Goal: Book appointment/travel/reservation

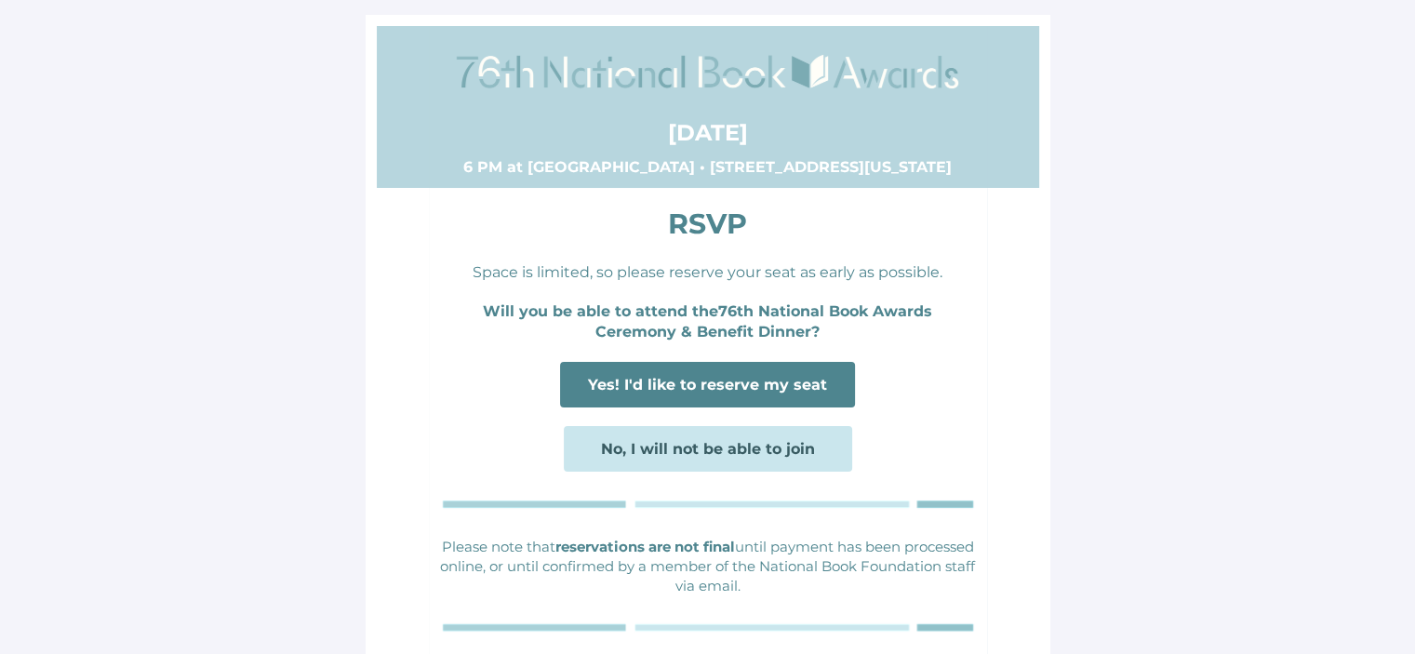
click at [715, 384] on span "Yes! I'd like to reserve my seat" at bounding box center [707, 385] width 239 height 18
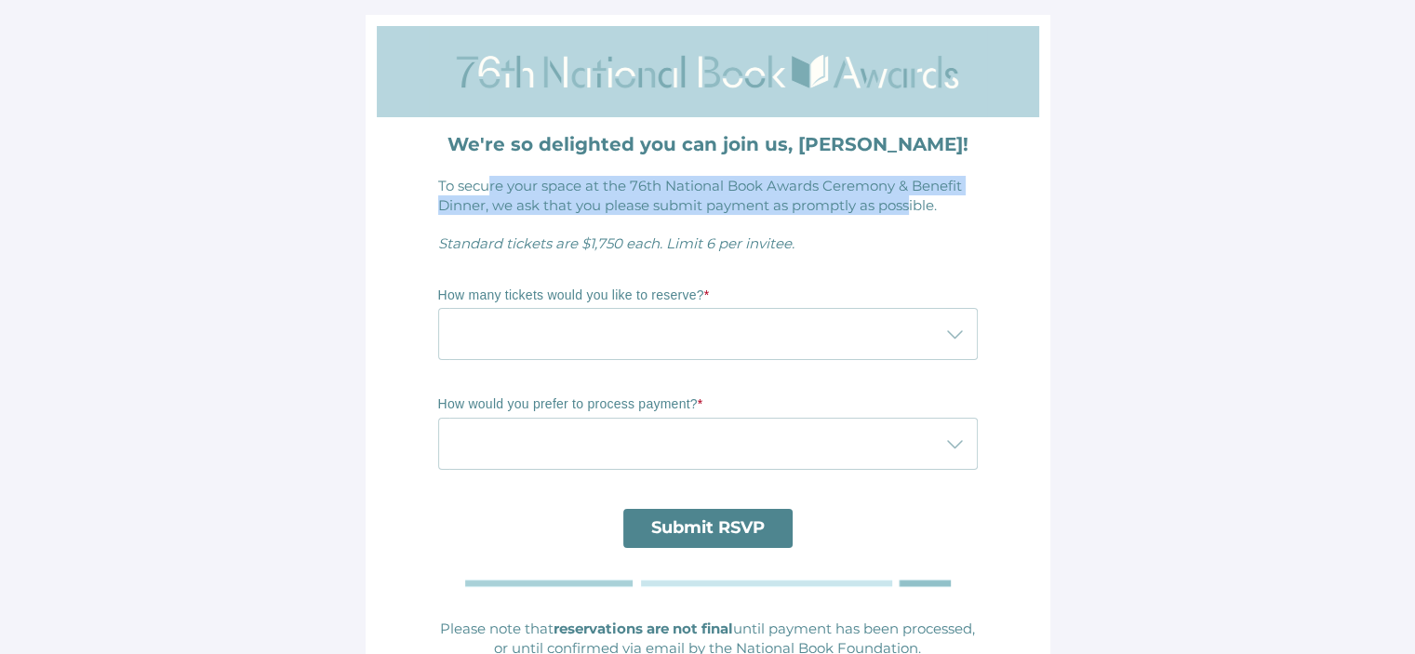
drag, startPoint x: 491, startPoint y: 179, endPoint x: 912, endPoint y: 204, distance: 421.2
click at [912, 204] on span "To secure your space at the 76th National Book Awards Ceremony & Benefit Dinner…" at bounding box center [700, 195] width 524 height 37
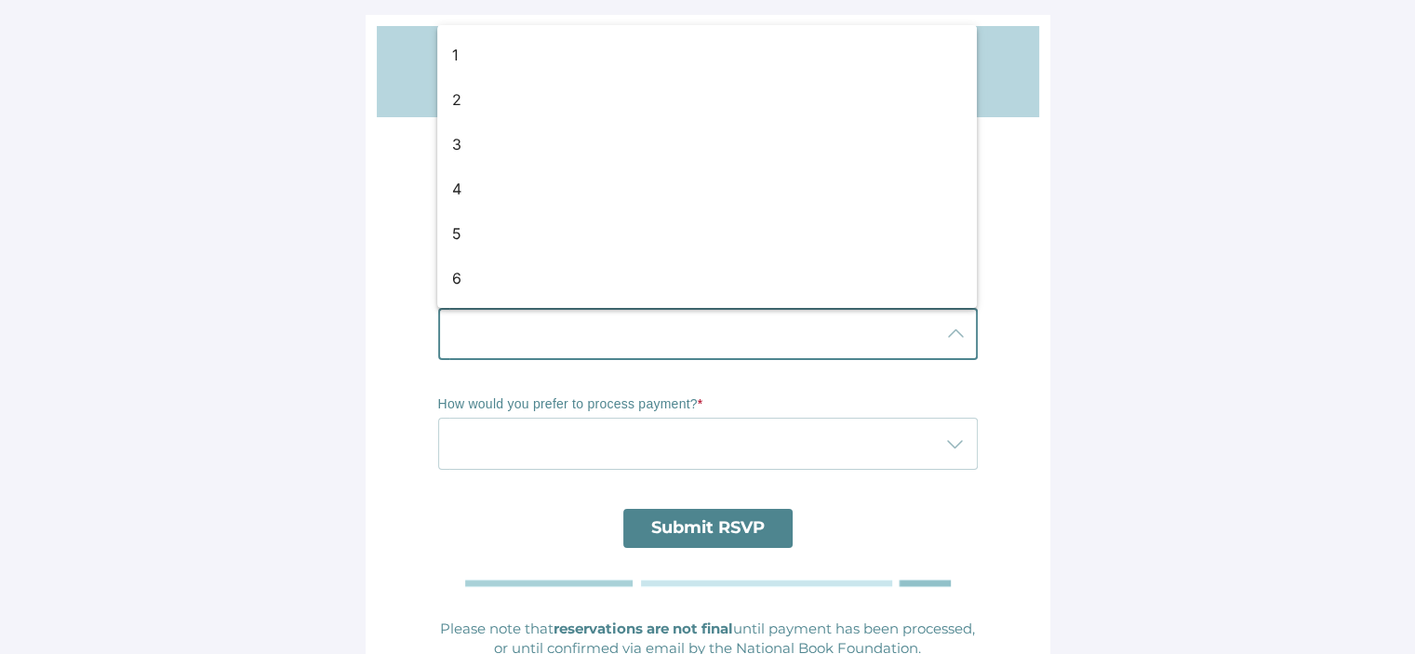
click at [567, 326] on div at bounding box center [689, 334] width 502 height 52
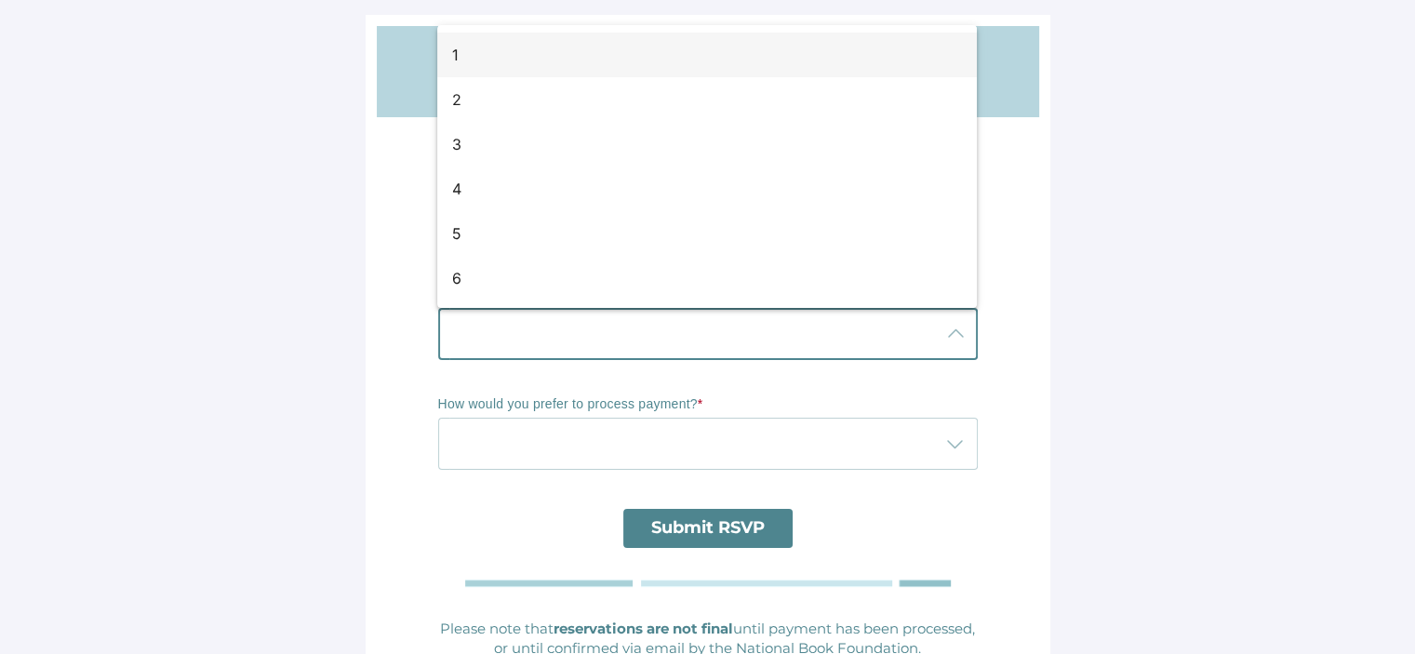
click at [533, 63] on div "1" at bounding box center [699, 55] width 495 height 22
type input "1"
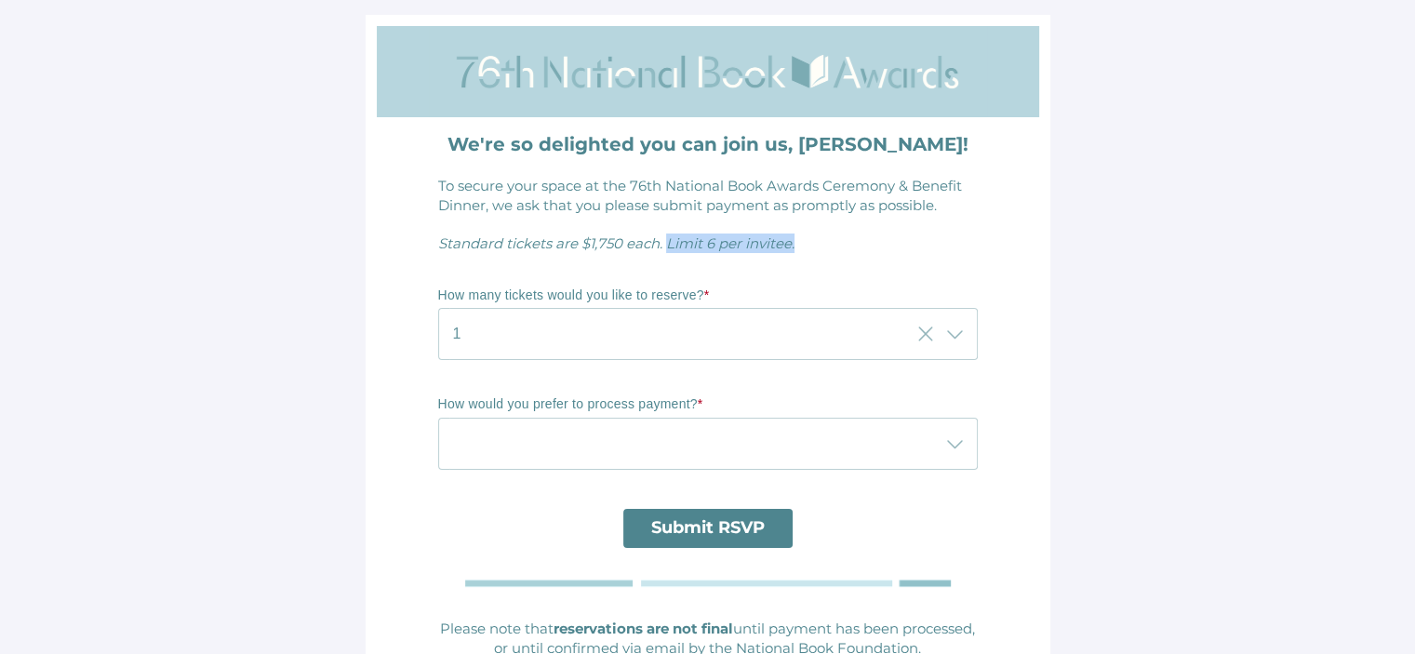
drag, startPoint x: 664, startPoint y: 246, endPoint x: 839, endPoint y: 245, distance: 174.9
click at [839, 245] on p "Standard tickets are $1,750 each. Limit 6 per invitee." at bounding box center [707, 243] width 539 height 20
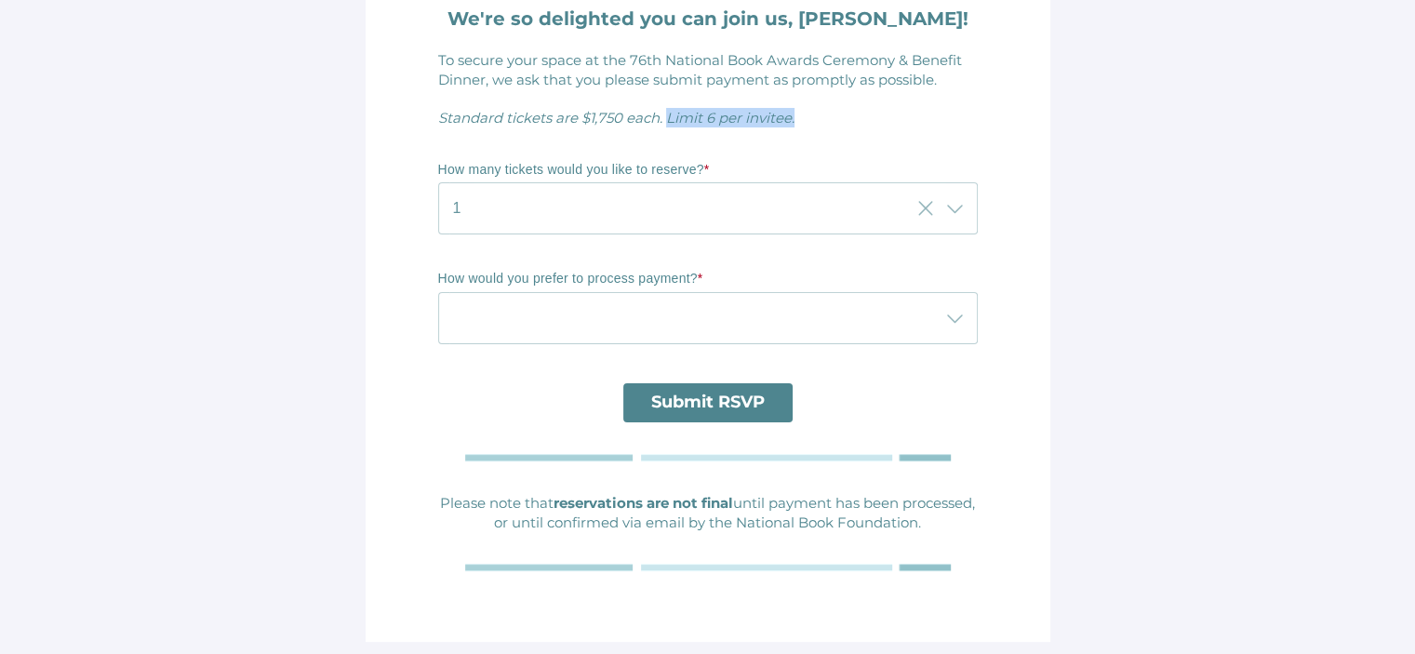
scroll to position [127, 0]
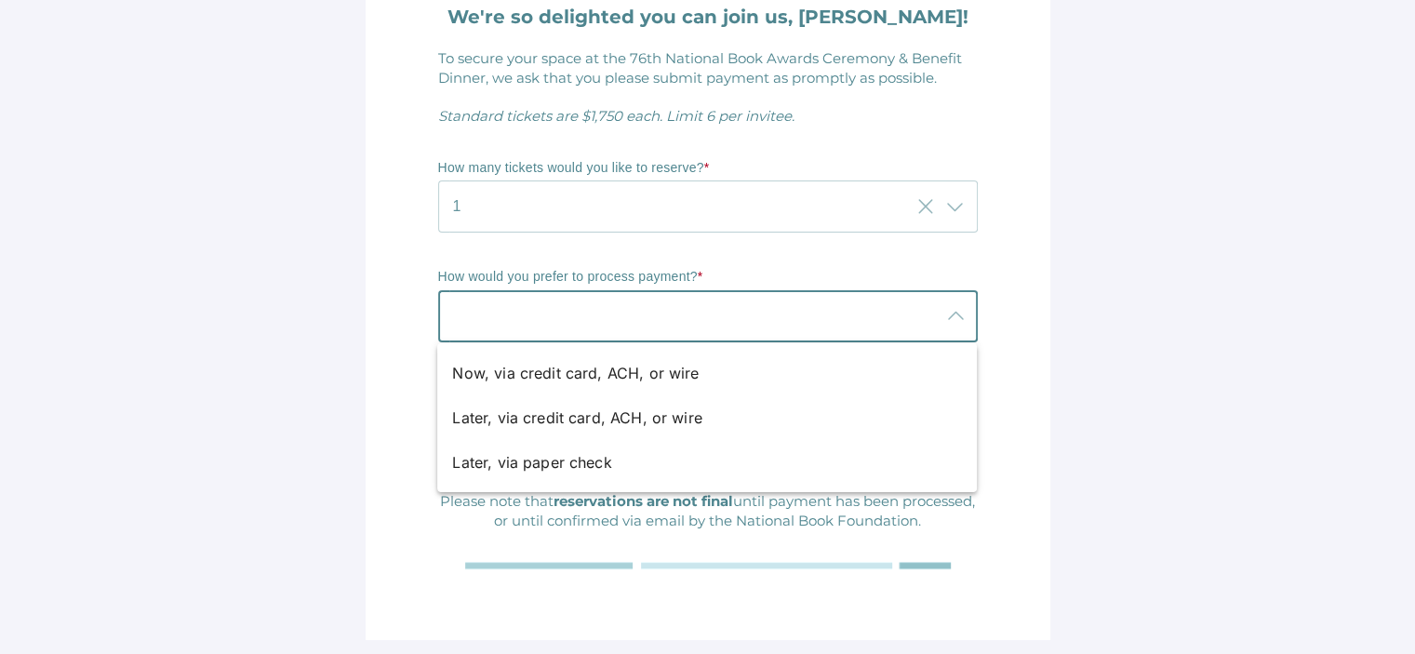
click at [581, 307] on div at bounding box center [689, 316] width 502 height 52
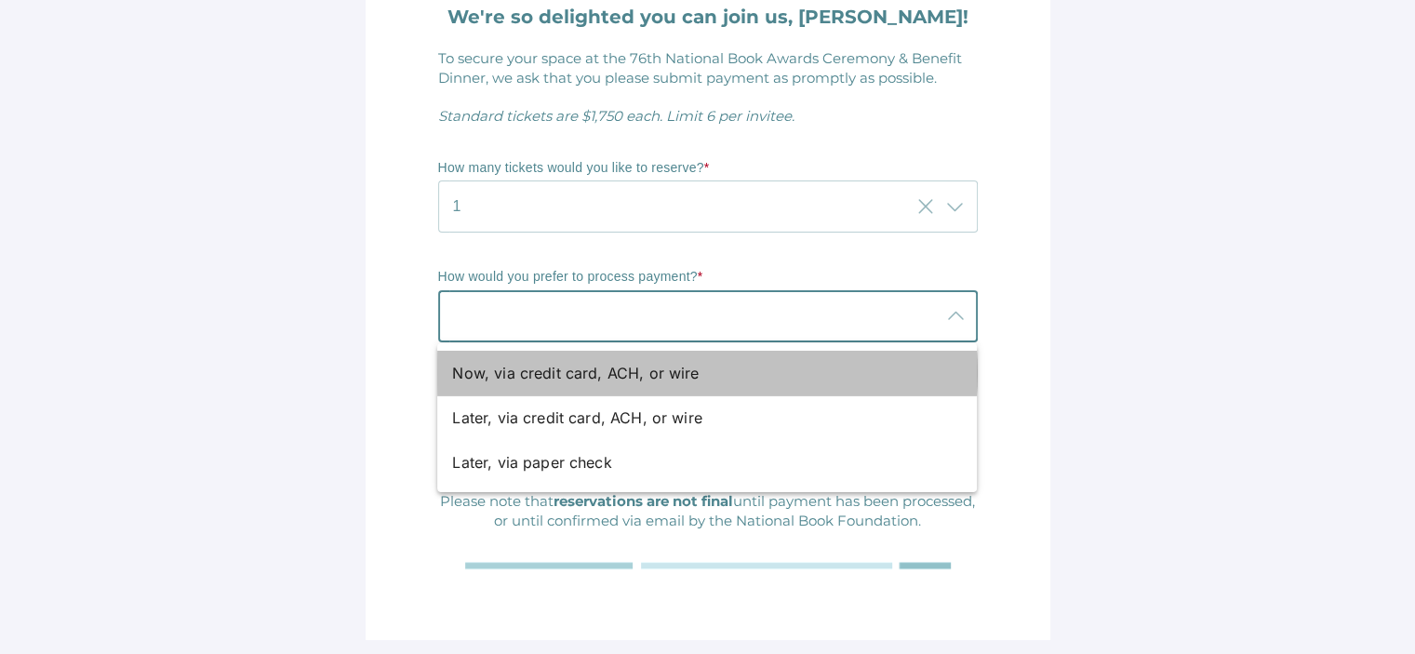
click at [573, 379] on div "Now, via credit card, ACH, or wire" at bounding box center [699, 373] width 495 height 22
type input "Now, via credit card, ACH, or wire"
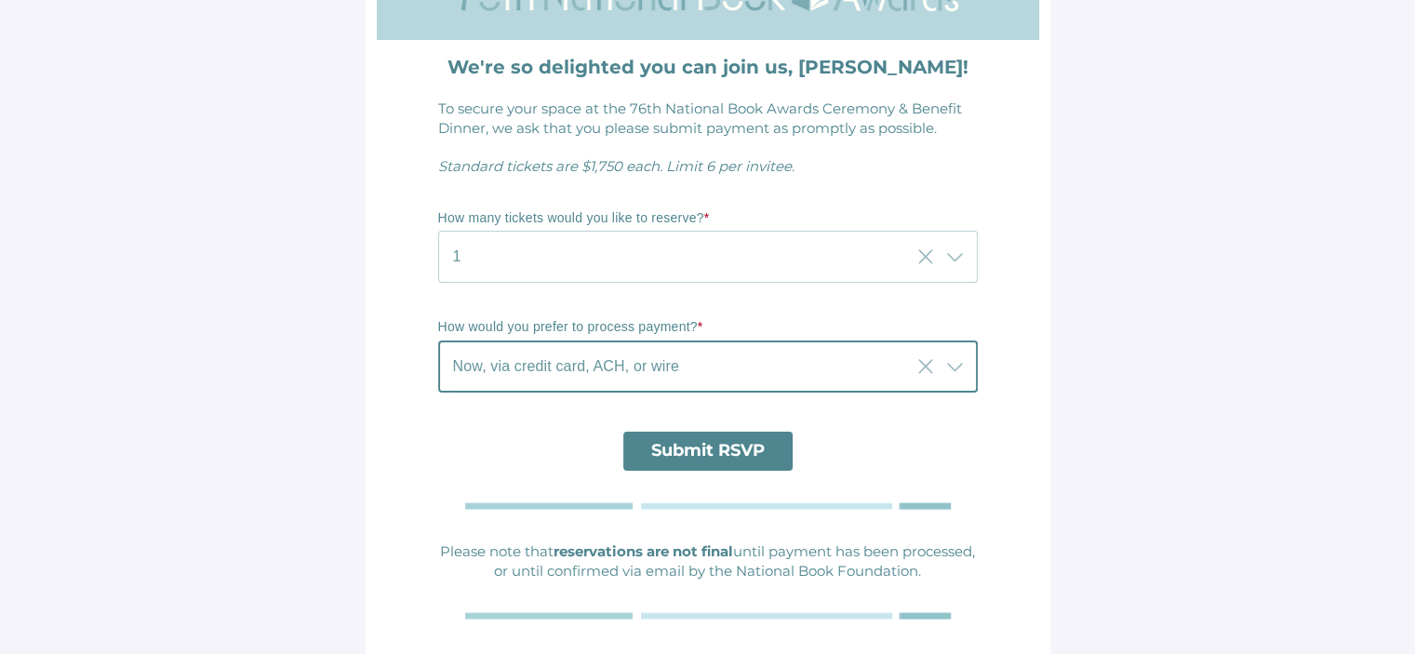
scroll to position [34, 0]
